Goal: Communication & Community: Answer question/provide support

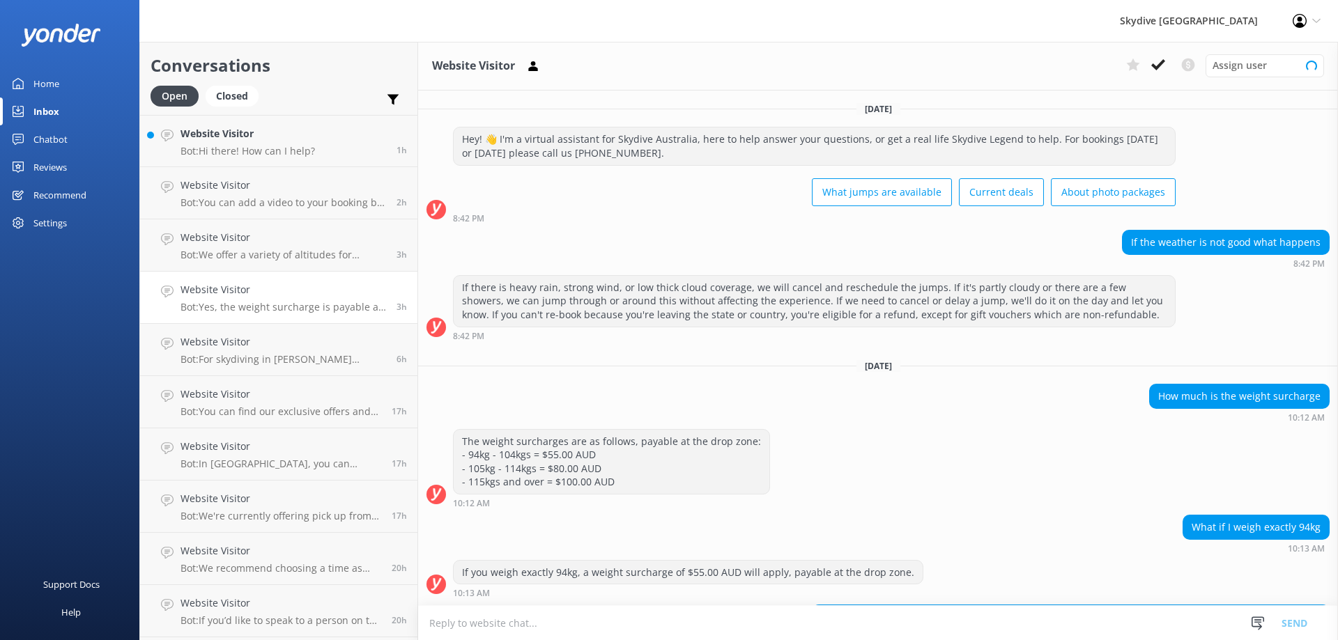
scroll to position [1555, 0]
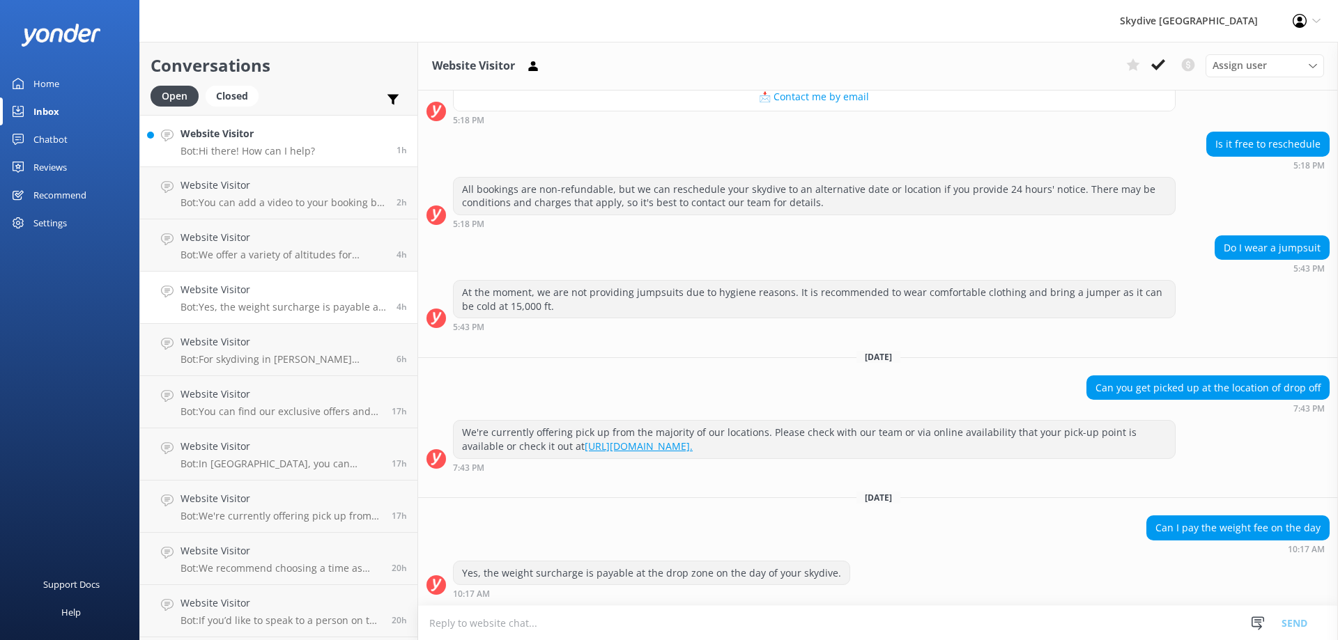
click at [244, 145] on p "Bot: Hi there! How can I help?" at bounding box center [247, 151] width 134 height 13
